Goal: Find specific page/section: Find specific page/section

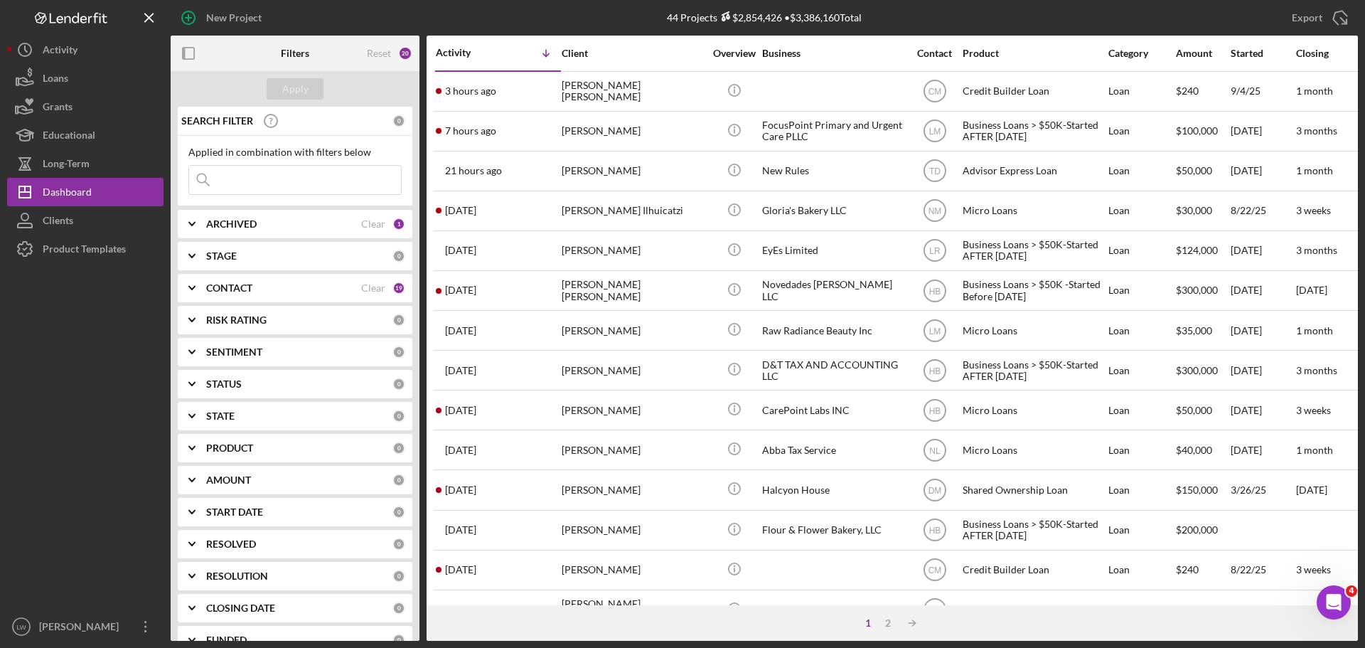
drag, startPoint x: 321, startPoint y: 179, endPoint x: 328, endPoint y: 177, distance: 7.4
click at [326, 177] on input at bounding box center [295, 180] width 212 height 28
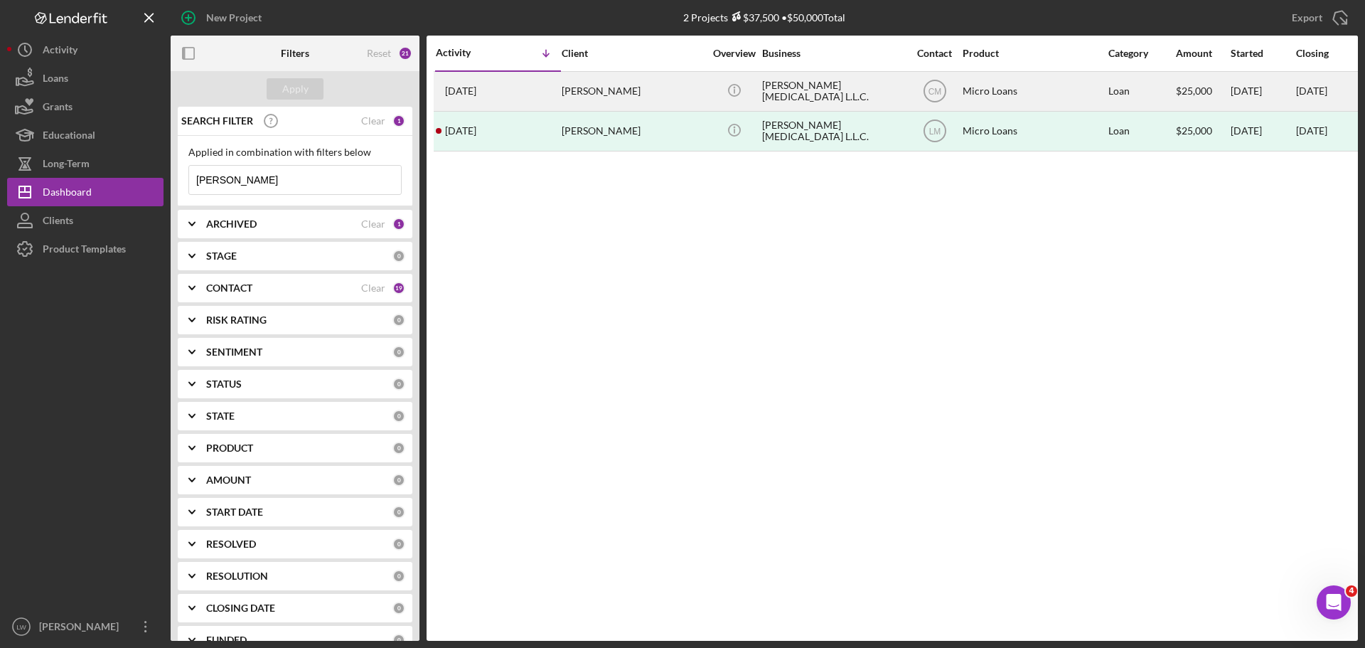
type input "[PERSON_NAME]"
click at [603, 88] on div "[PERSON_NAME]" at bounding box center [633, 92] width 142 height 38
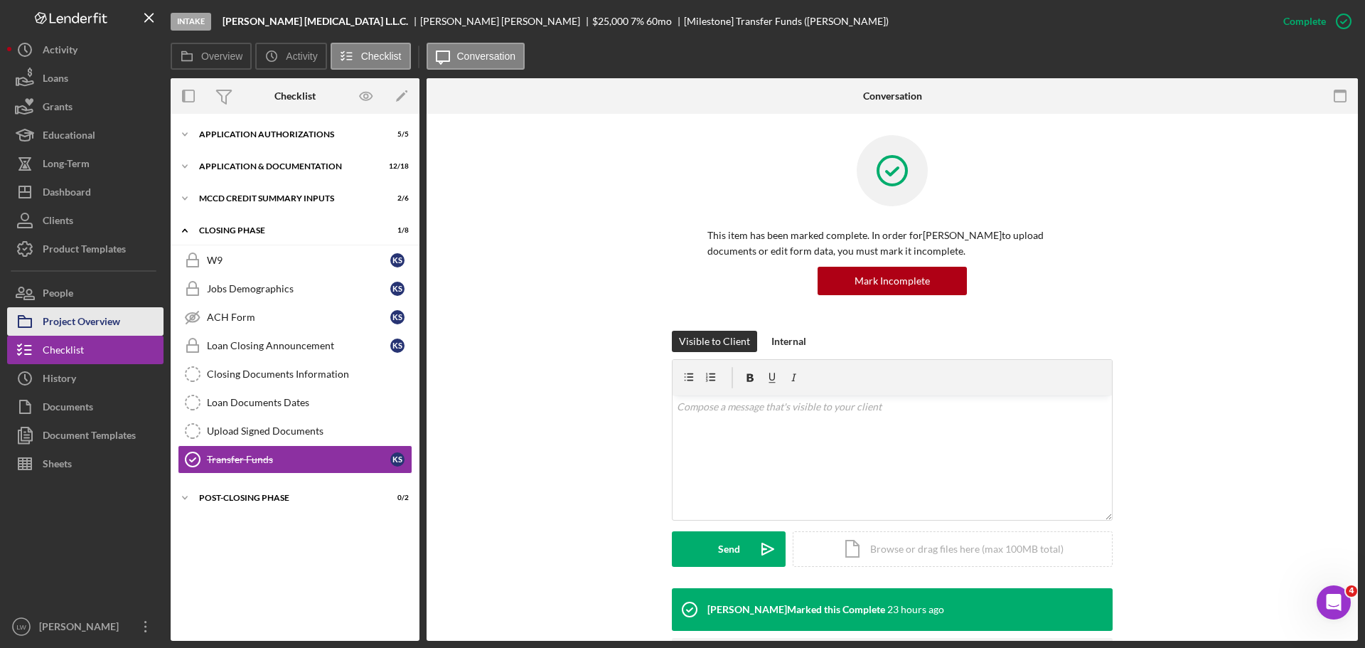
click at [77, 327] on div "Project Overview" at bounding box center [81, 323] width 77 height 32
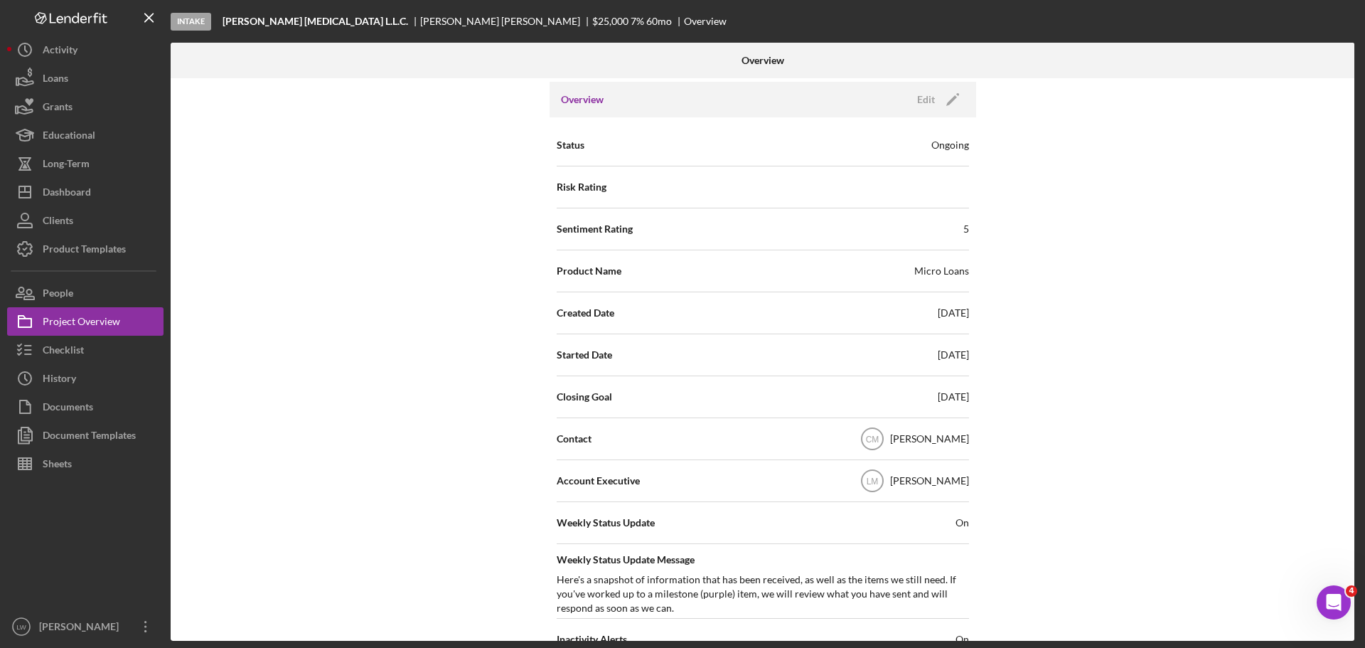
scroll to position [142, 0]
